Goal: Check status: Check status

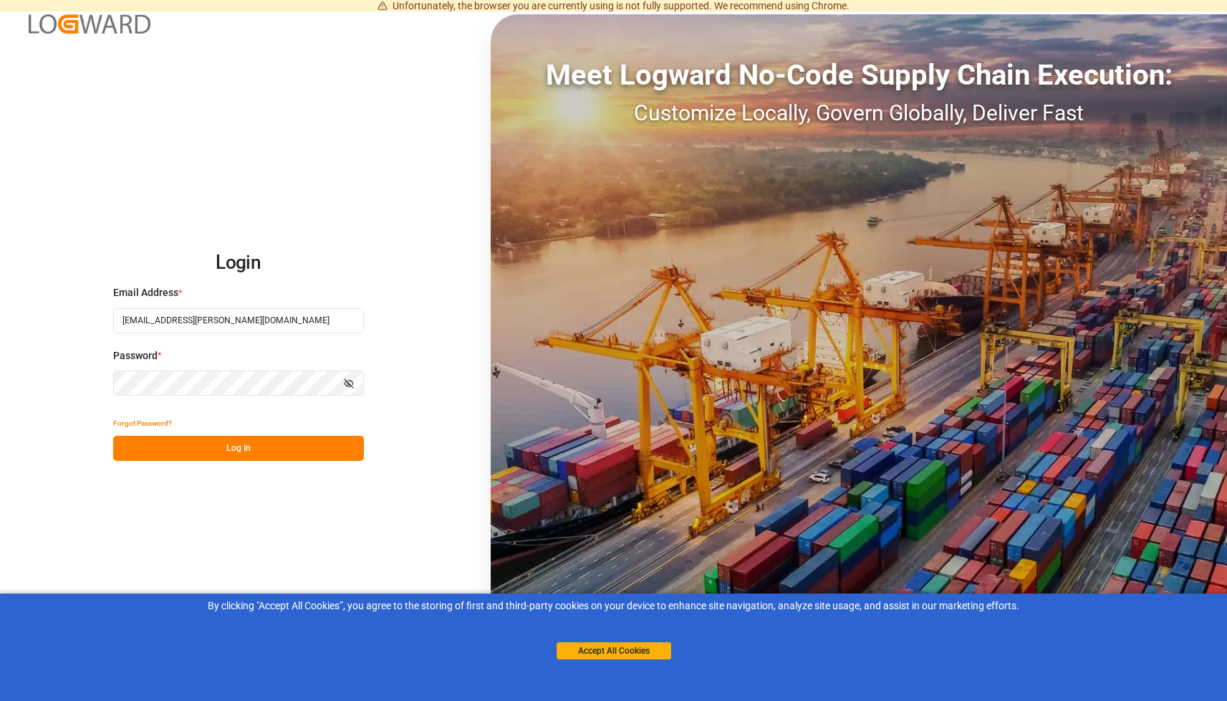
click at [247, 446] on button "Log In" at bounding box center [238, 448] width 251 height 25
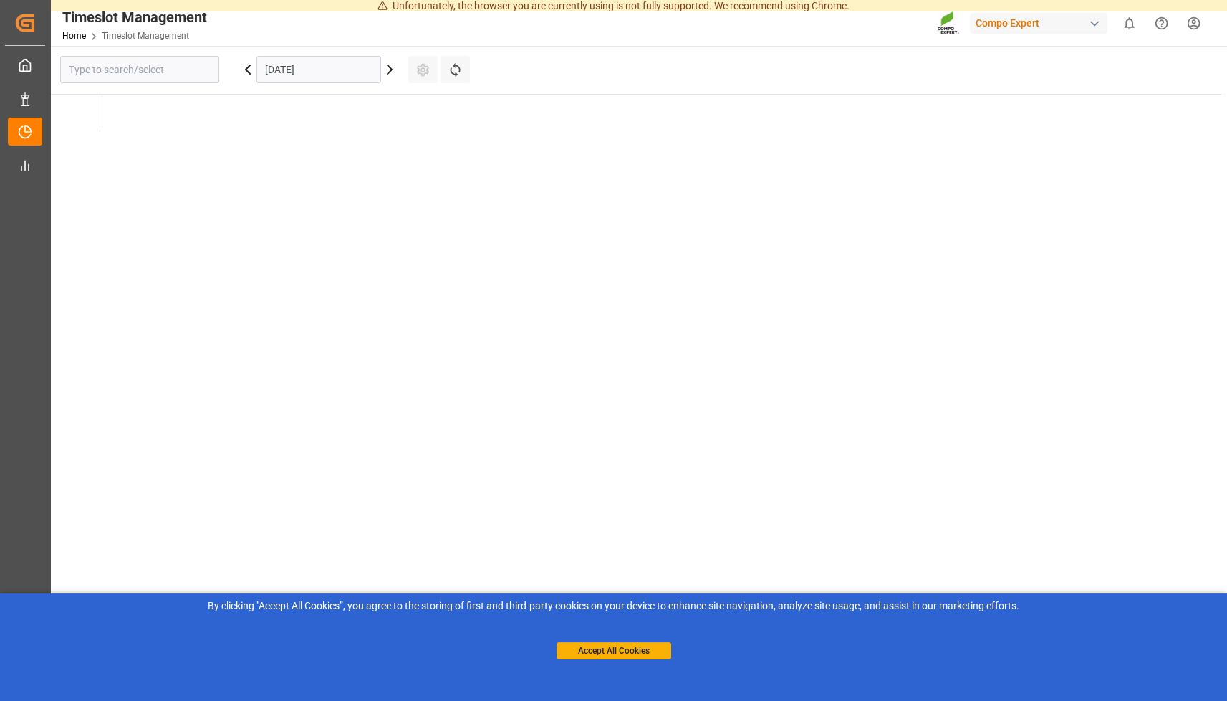
type input "Krefeld"
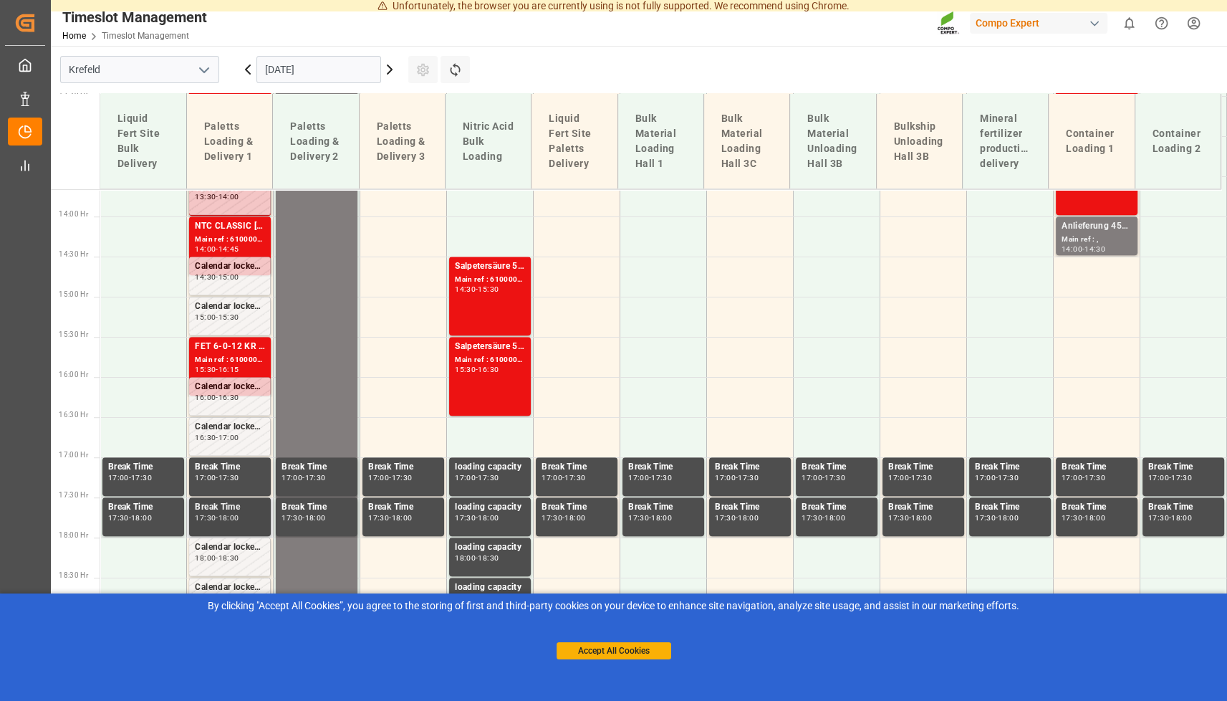
scroll to position [1095, 0]
click at [236, 355] on div "Main ref : 6100001786, 2000000979" at bounding box center [230, 361] width 70 height 12
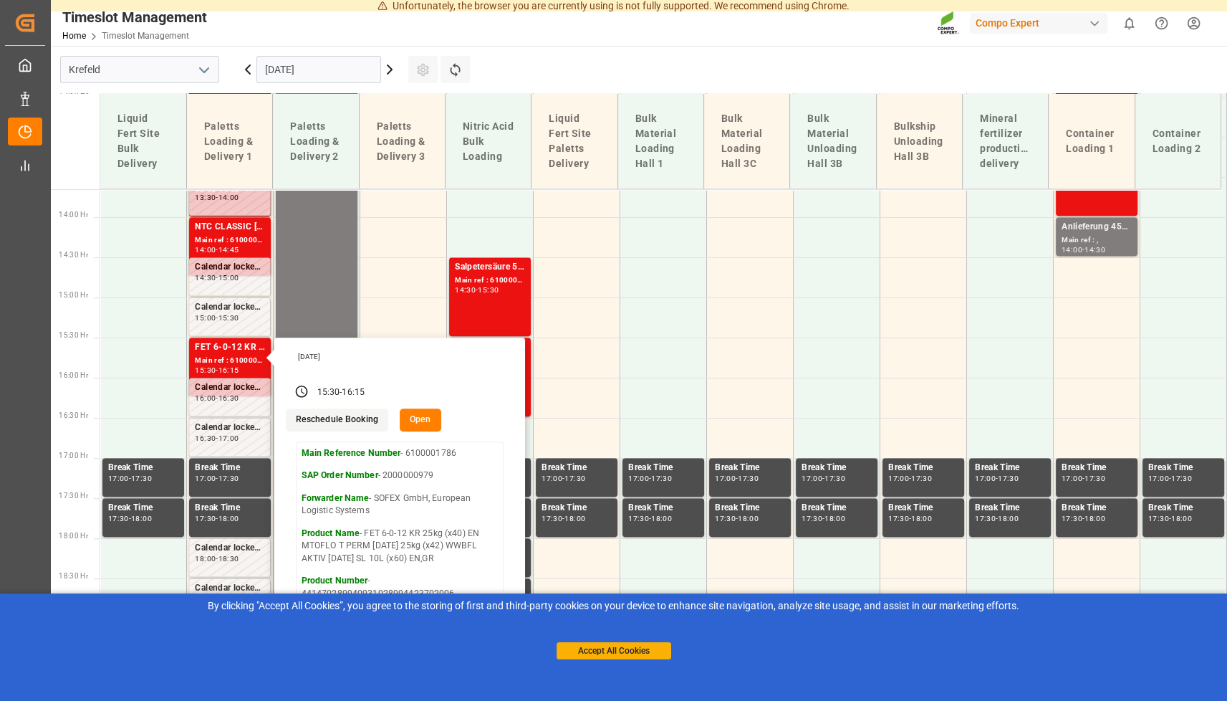
scroll to position [1023, 0]
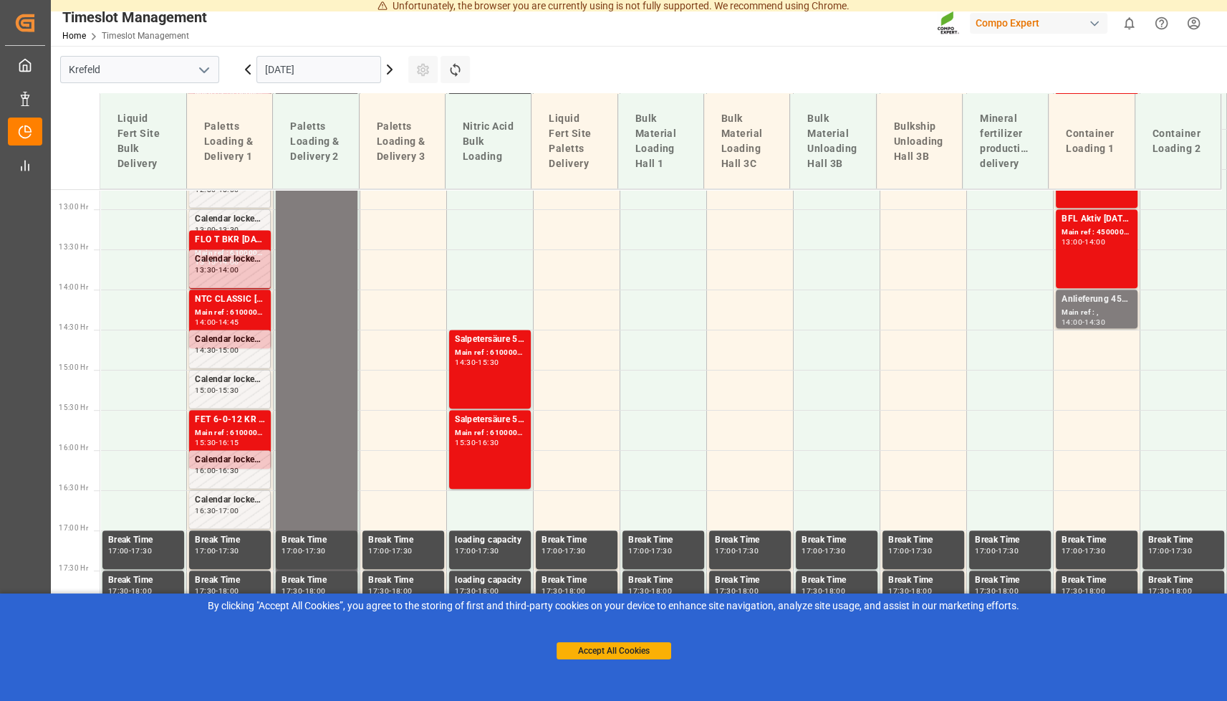
click at [236, 304] on div "NTC CLASSIC [DATE]+3+TE 1200kg BB" at bounding box center [230, 299] width 70 height 14
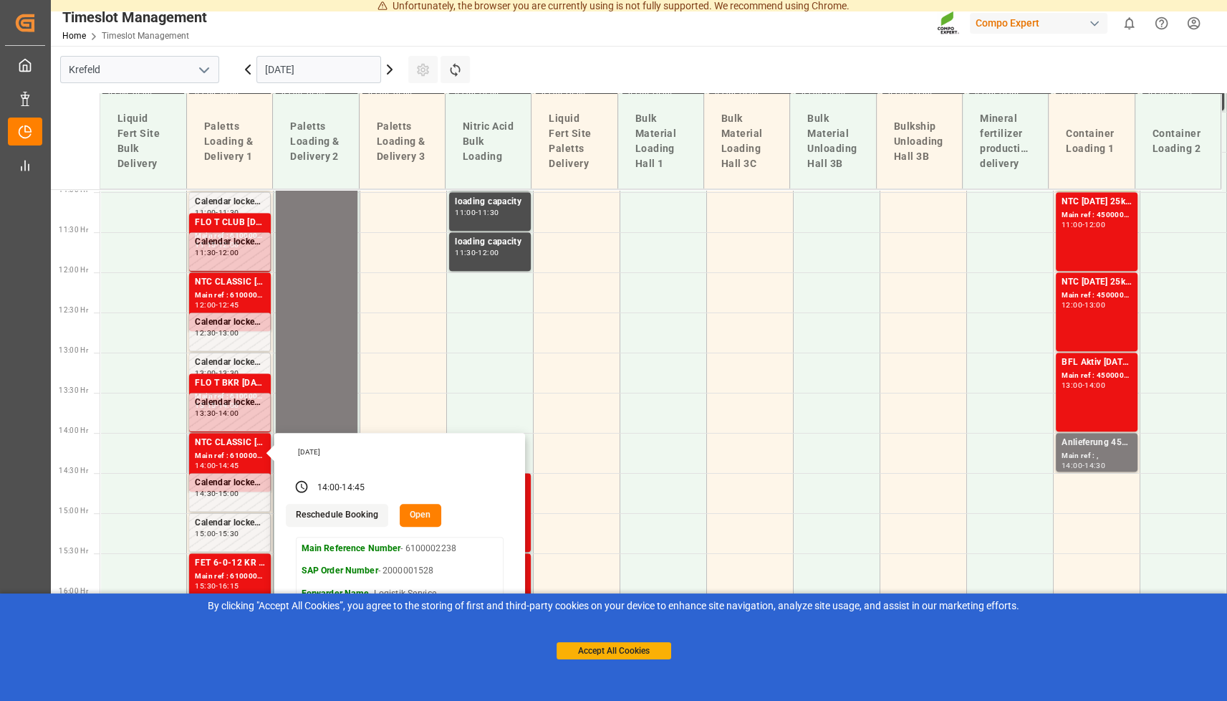
scroll to position [879, 0]
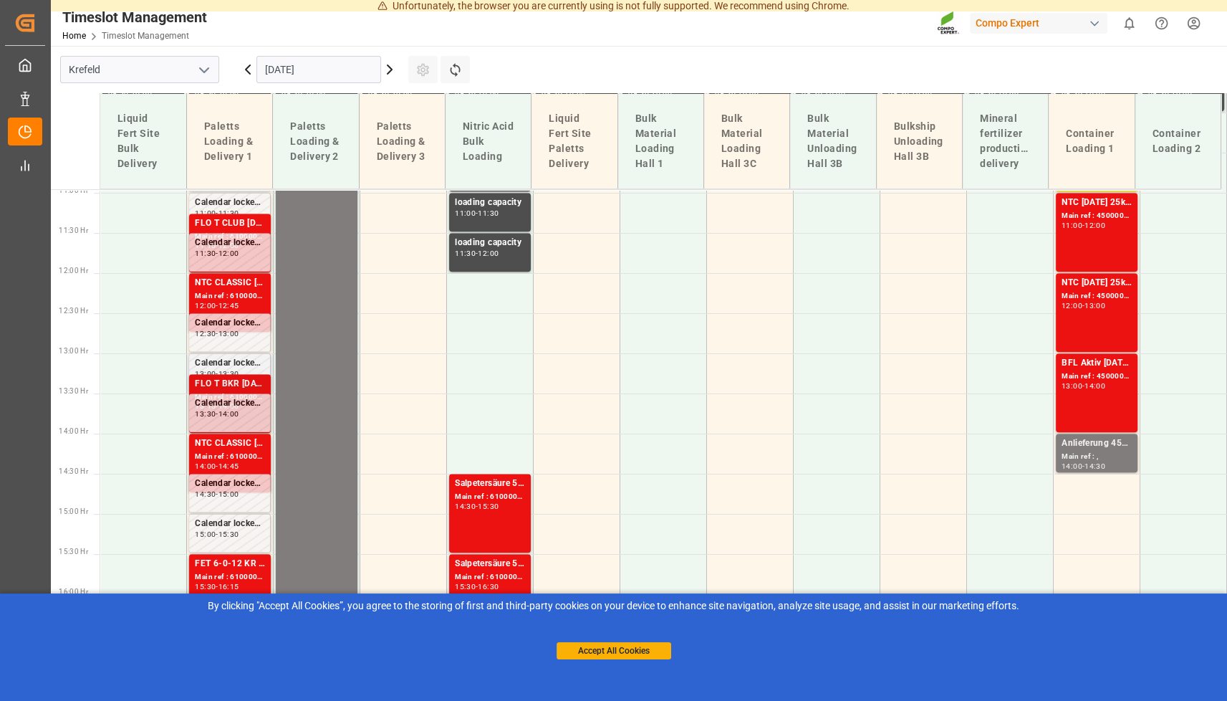
click at [230, 385] on div "FLO T BKR [DATE] 25kg (x40) D,ATBT SPORT [DATE] 25%UH 3M 25kg (x40) INTFLO T CL…" at bounding box center [230, 384] width 70 height 14
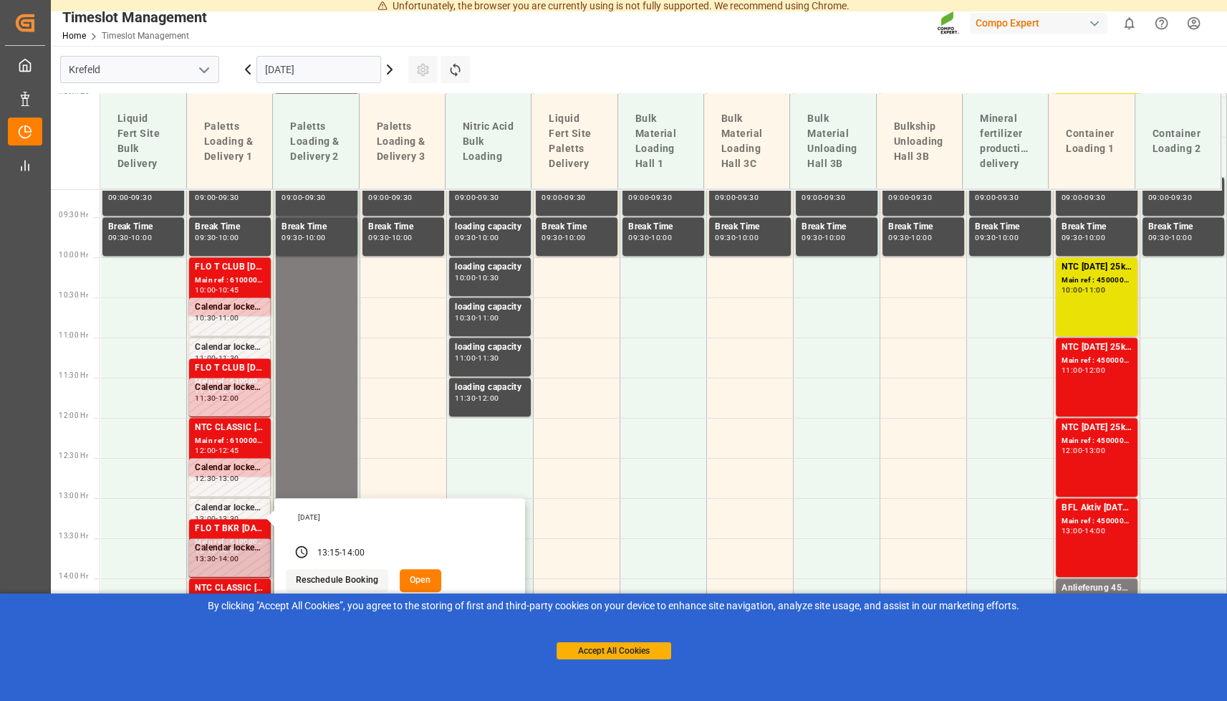
scroll to position [735, 0]
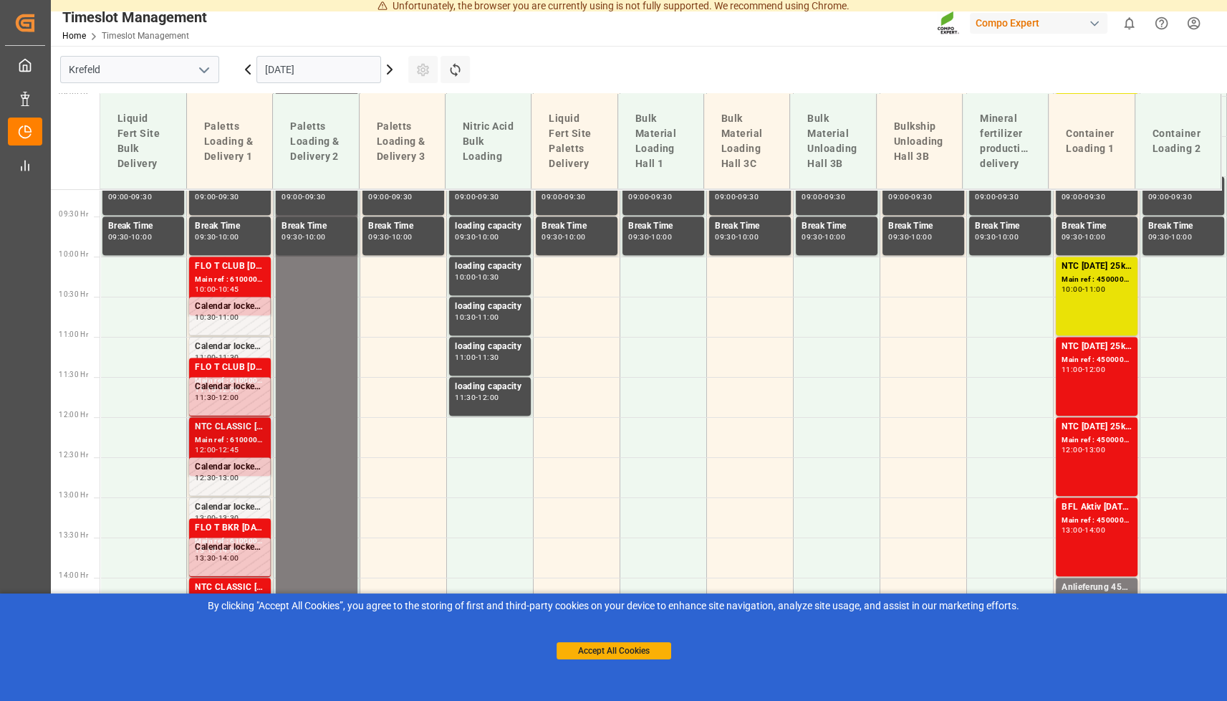
click at [225, 432] on div "NTC CLASSIC [DATE]+3+TE 1200kg BB" at bounding box center [230, 427] width 70 height 14
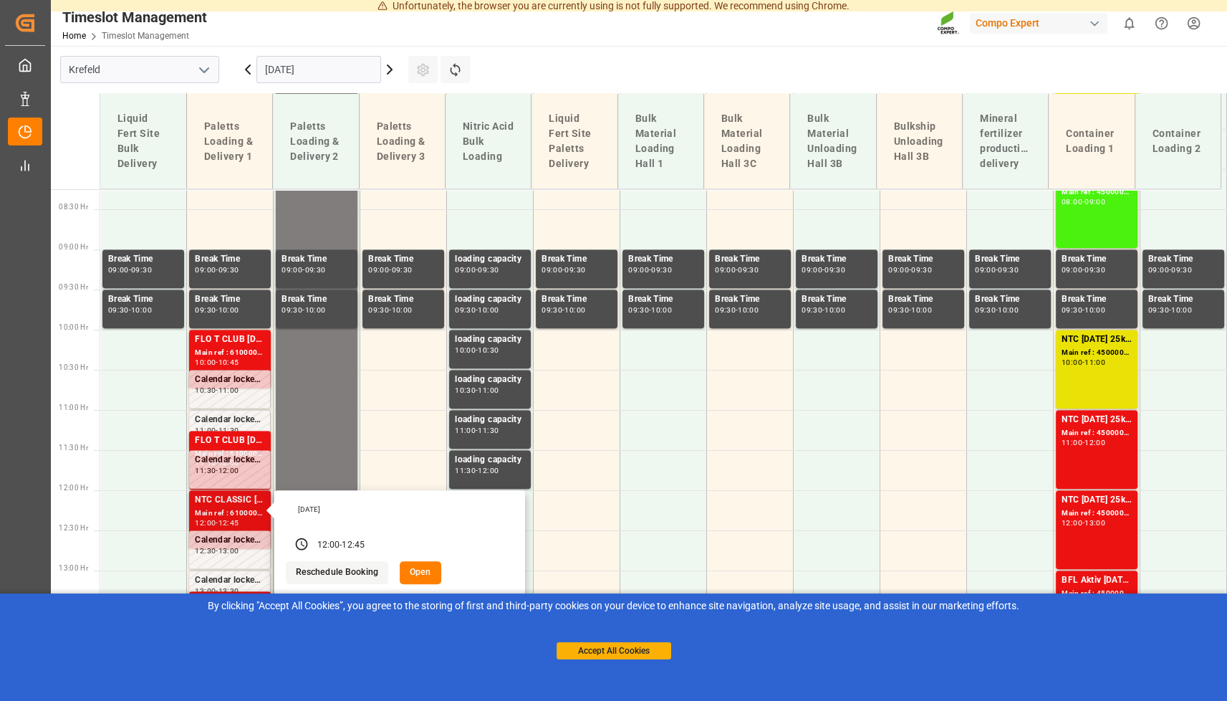
scroll to position [590, 0]
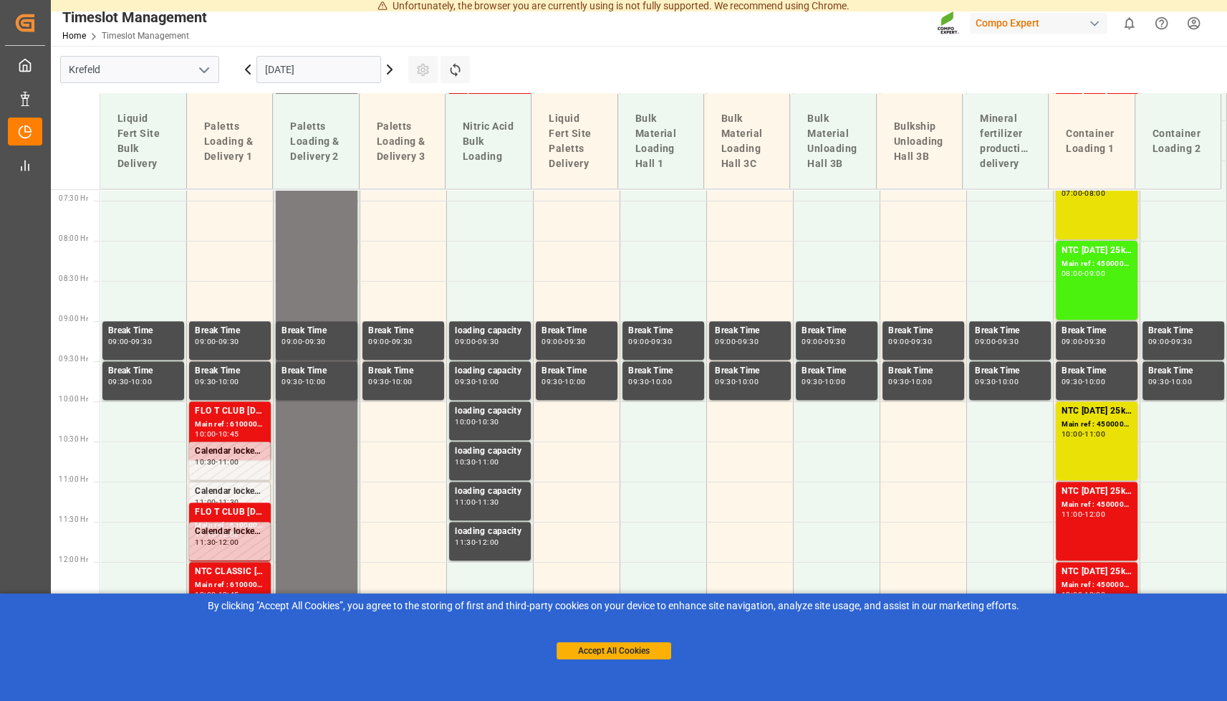
click at [228, 417] on div "FLO T CLUB [DATE] 25kg (x40) INT" at bounding box center [230, 411] width 70 height 14
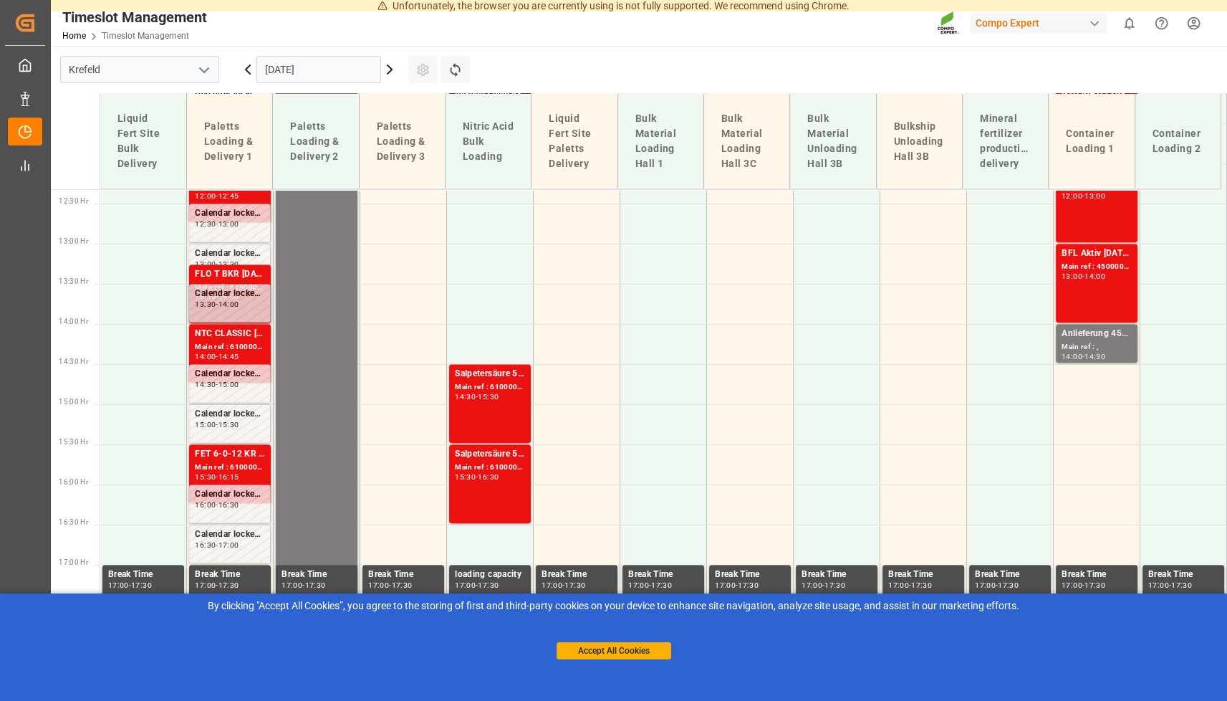
scroll to position [917, 0]
